Goal: Task Accomplishment & Management: Manage account settings

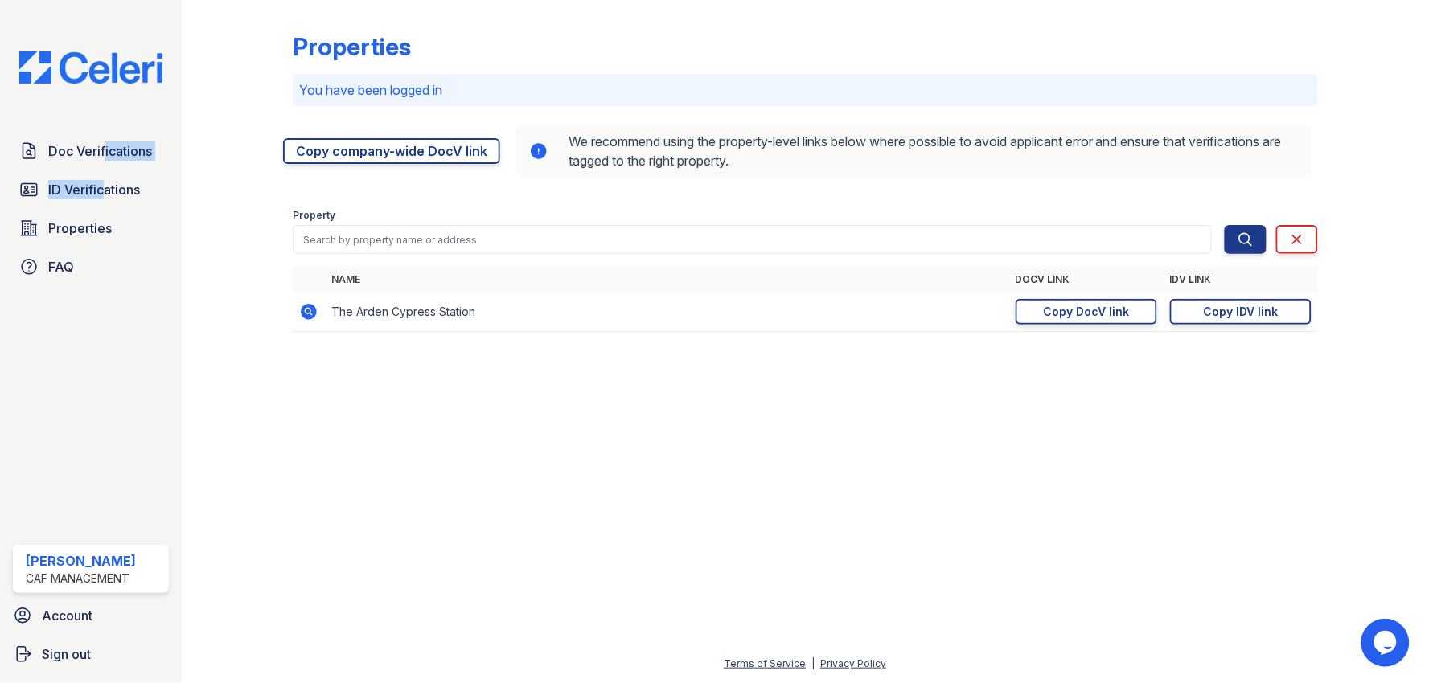
click at [94, 195] on span "ID Verifications" at bounding box center [94, 189] width 92 height 19
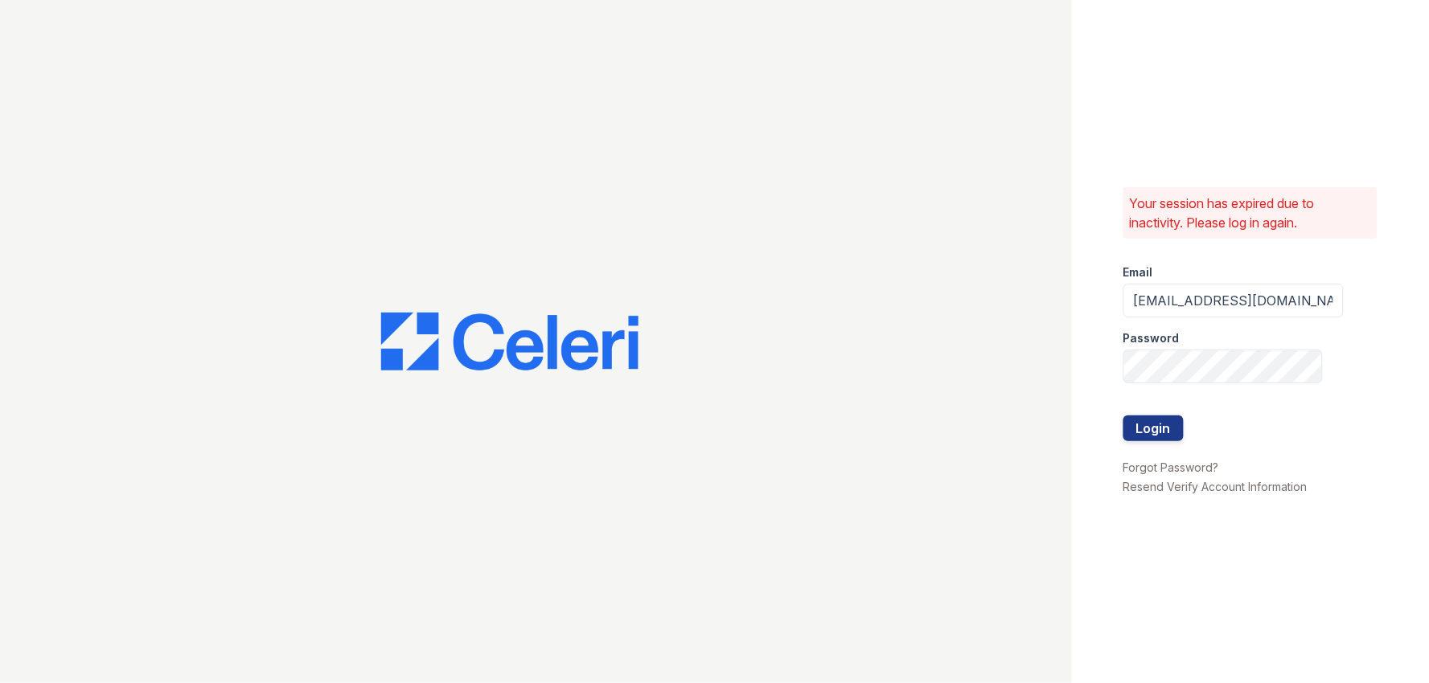
click at [94, 195] on div at bounding box center [536, 341] width 1072 height 683
click at [1148, 418] on button "Login" at bounding box center [1153, 429] width 60 height 26
